Goal: Communication & Community: Connect with others

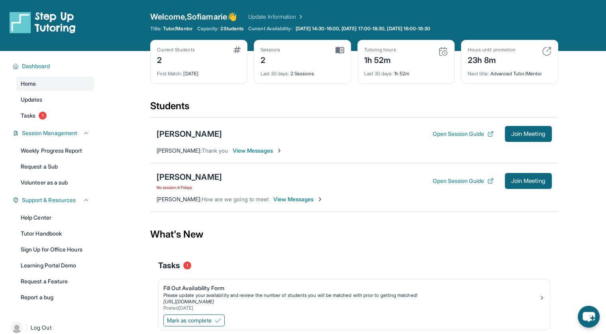
click at [305, 201] on span "View Messages" at bounding box center [298, 199] width 50 height 8
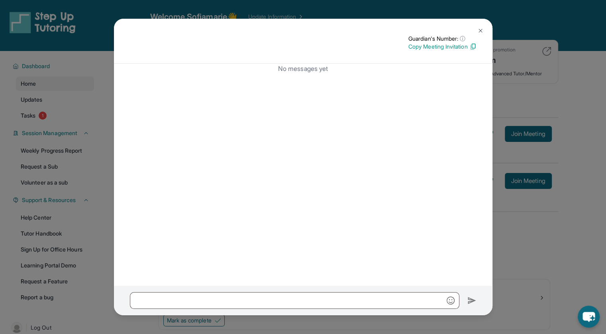
click at [481, 27] on img at bounding box center [480, 30] width 6 height 6
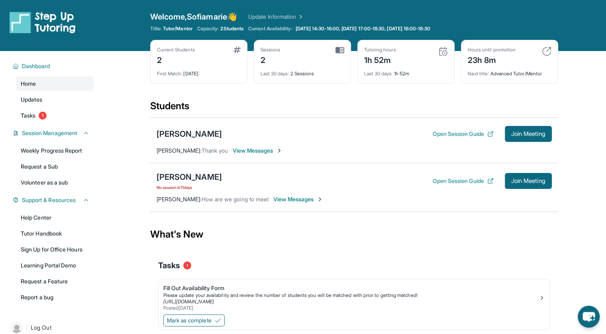
click at [252, 155] on div "[PERSON_NAME] Open Session Guide Join Meeting [PERSON_NAME] : Thank you View Me…" at bounding box center [354, 140] width 408 height 45
click at [258, 149] on span "View Messages" at bounding box center [258, 151] width 50 height 8
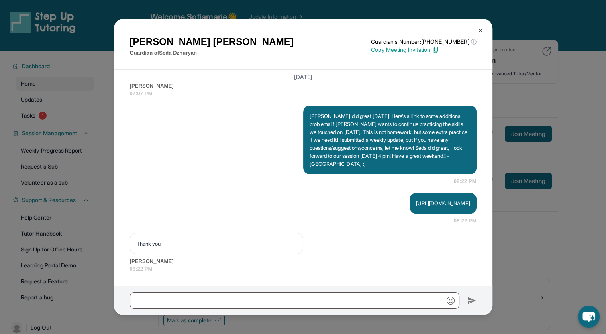
scroll to position [1674, 0]
click at [478, 33] on img at bounding box center [480, 30] width 6 height 6
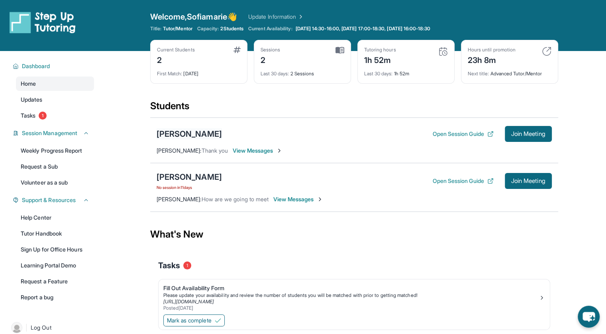
click at [181, 132] on div "[PERSON_NAME]" at bounding box center [189, 133] width 65 height 11
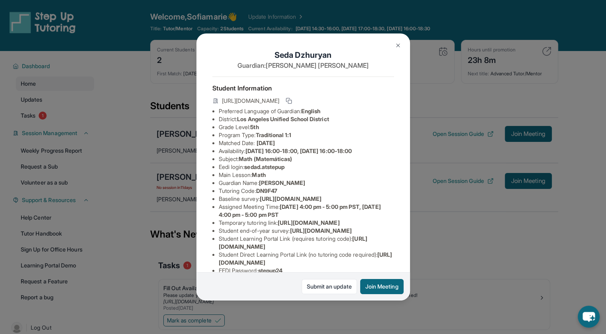
click at [396, 46] on img at bounding box center [398, 45] width 6 height 6
